Goal: Check status: Check status

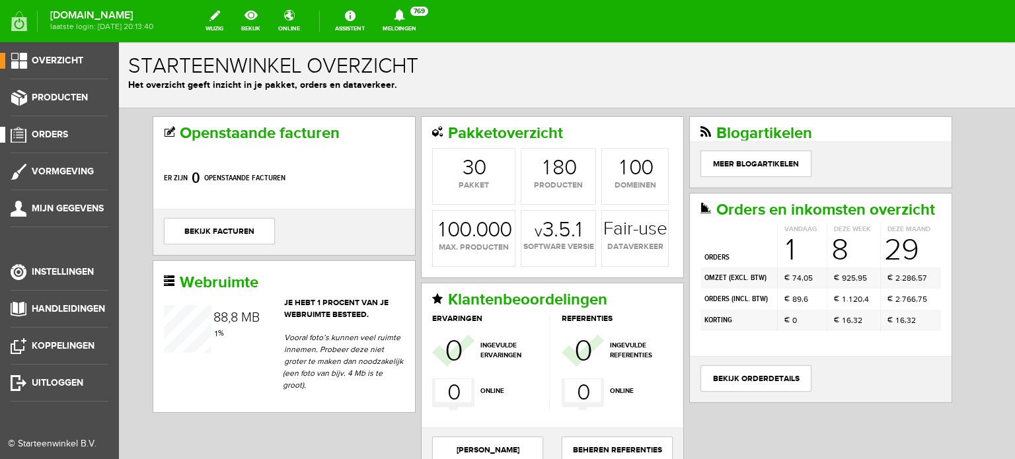
click at [56, 134] on span "Orders" at bounding box center [50, 134] width 36 height 11
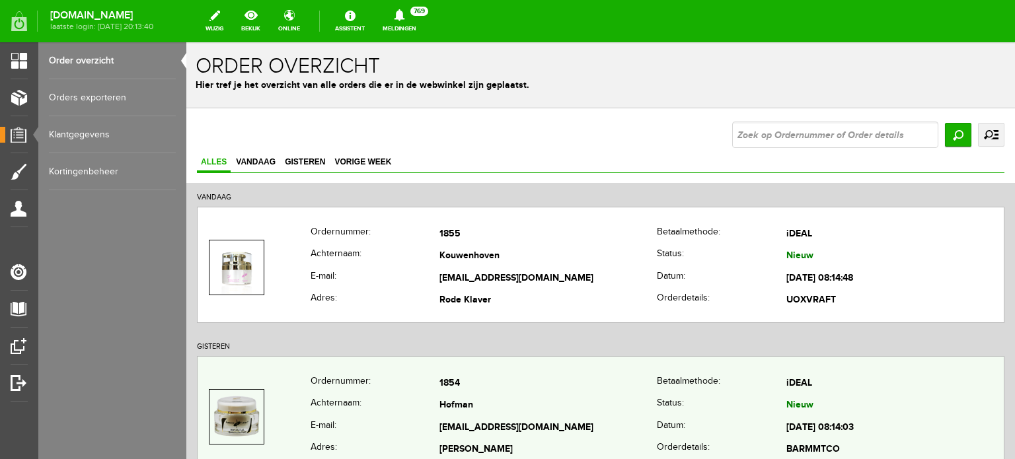
click at [477, 399] on td "Hofman" at bounding box center [547, 406] width 217 height 22
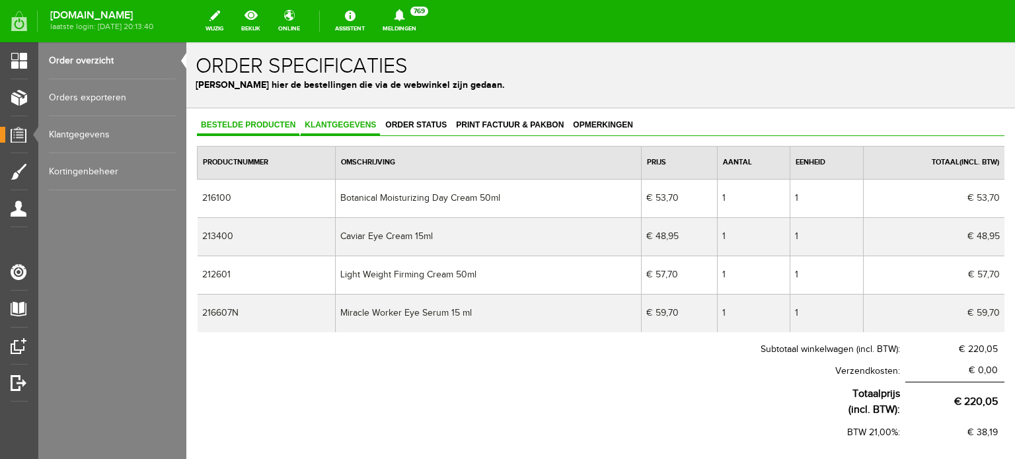
click at [338, 116] on link "Klantgegevens" at bounding box center [340, 125] width 79 height 19
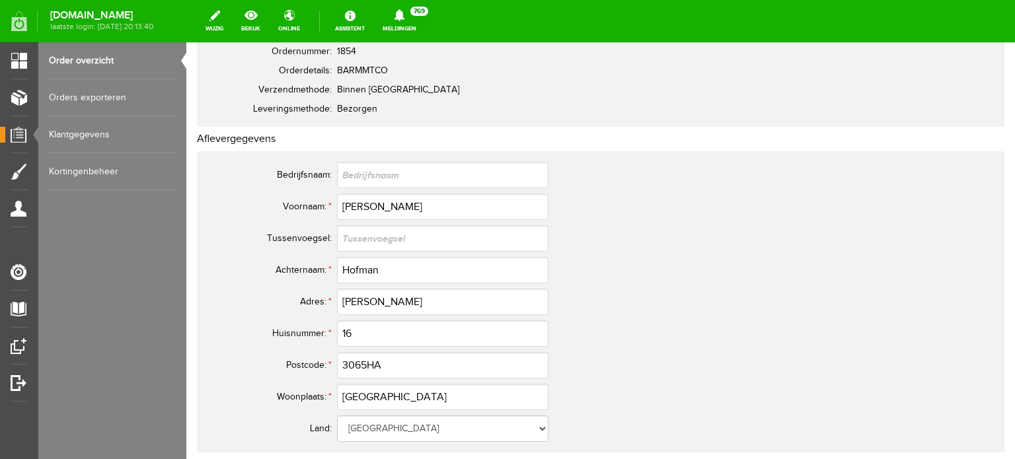
scroll to position [167, 0]
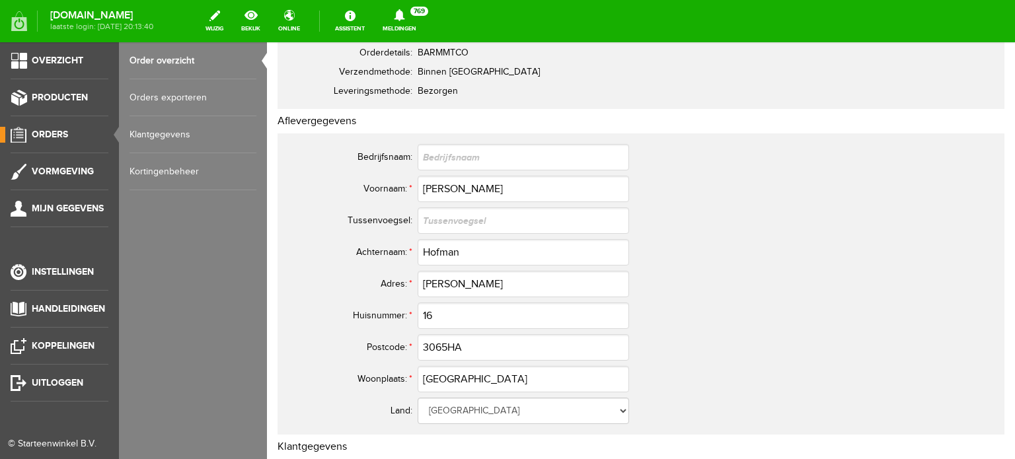
click at [48, 133] on span "Orders" at bounding box center [50, 134] width 36 height 11
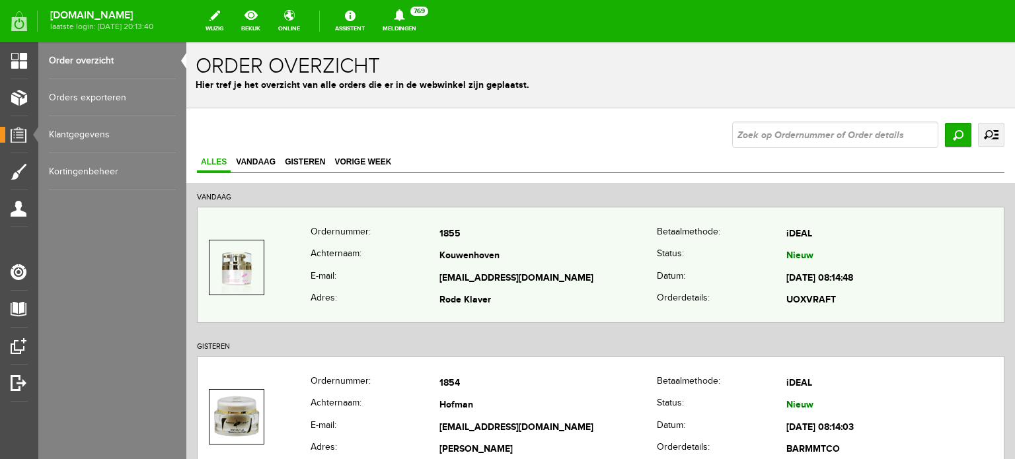
click at [469, 258] on td "Kouwenhoven" at bounding box center [547, 257] width 217 height 22
